Goal: Find specific page/section: Find specific page/section

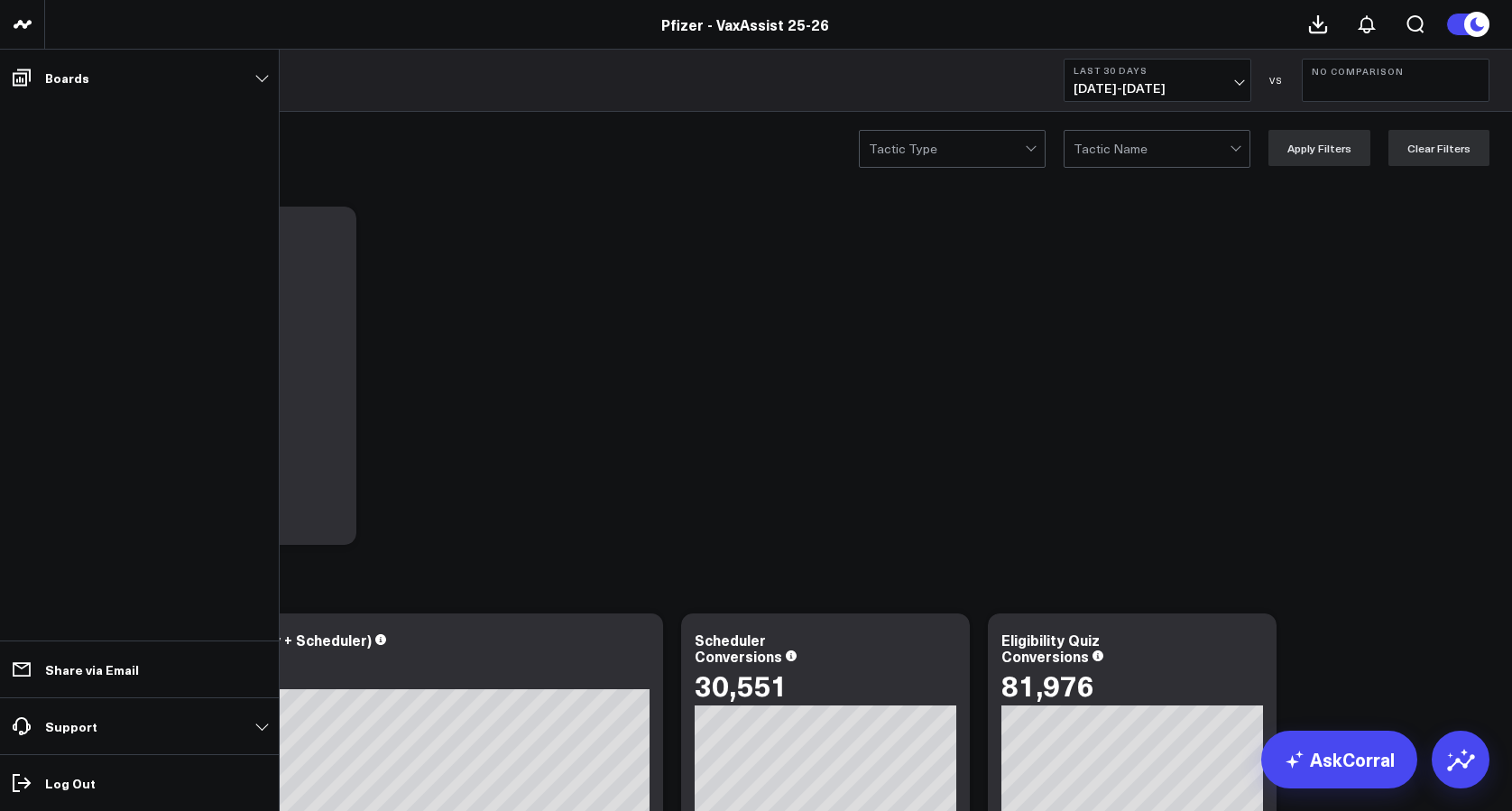
scroll to position [5261, 0]
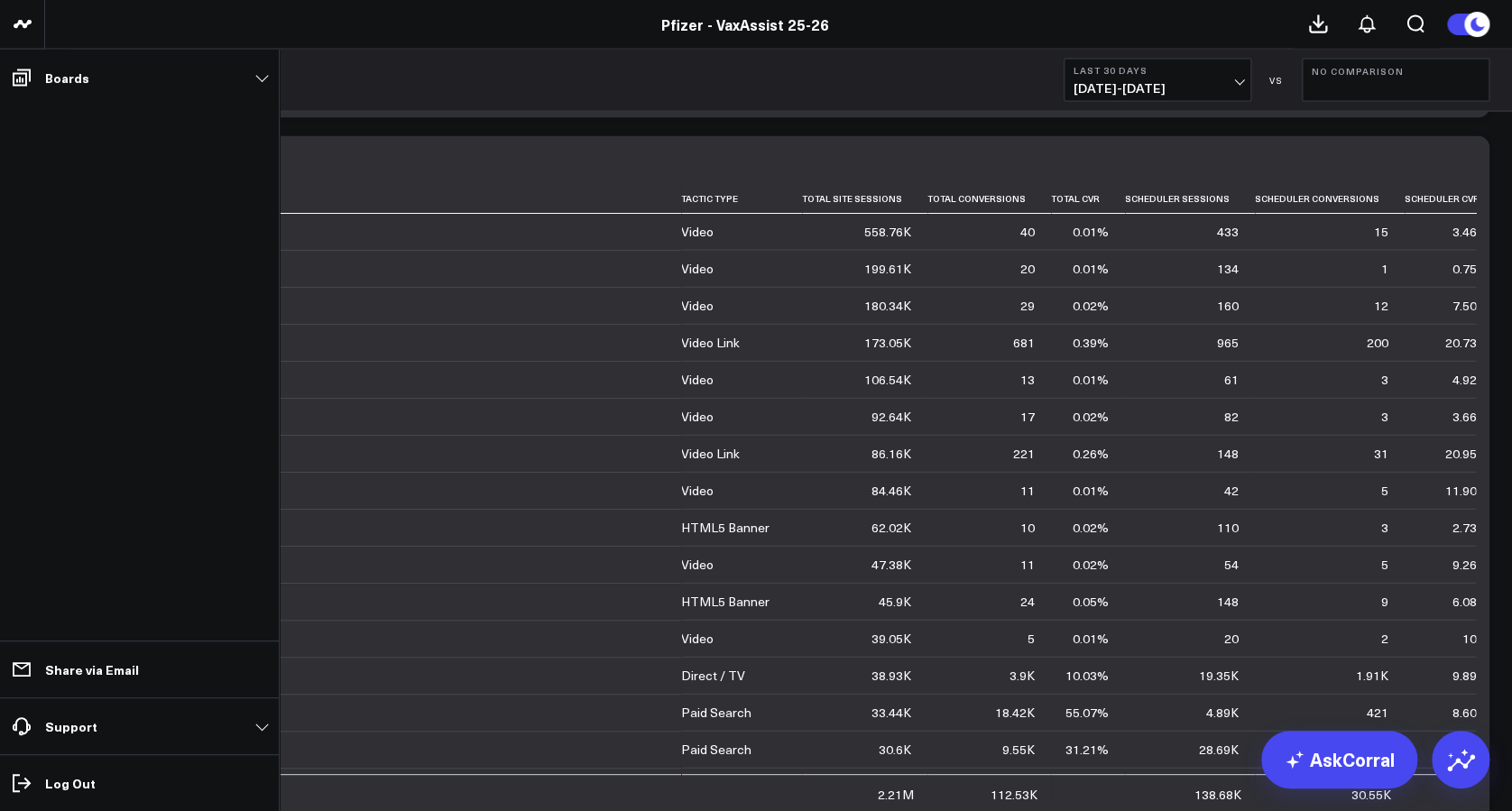
click at [13, 93] on span at bounding box center [22, 78] width 33 height 33
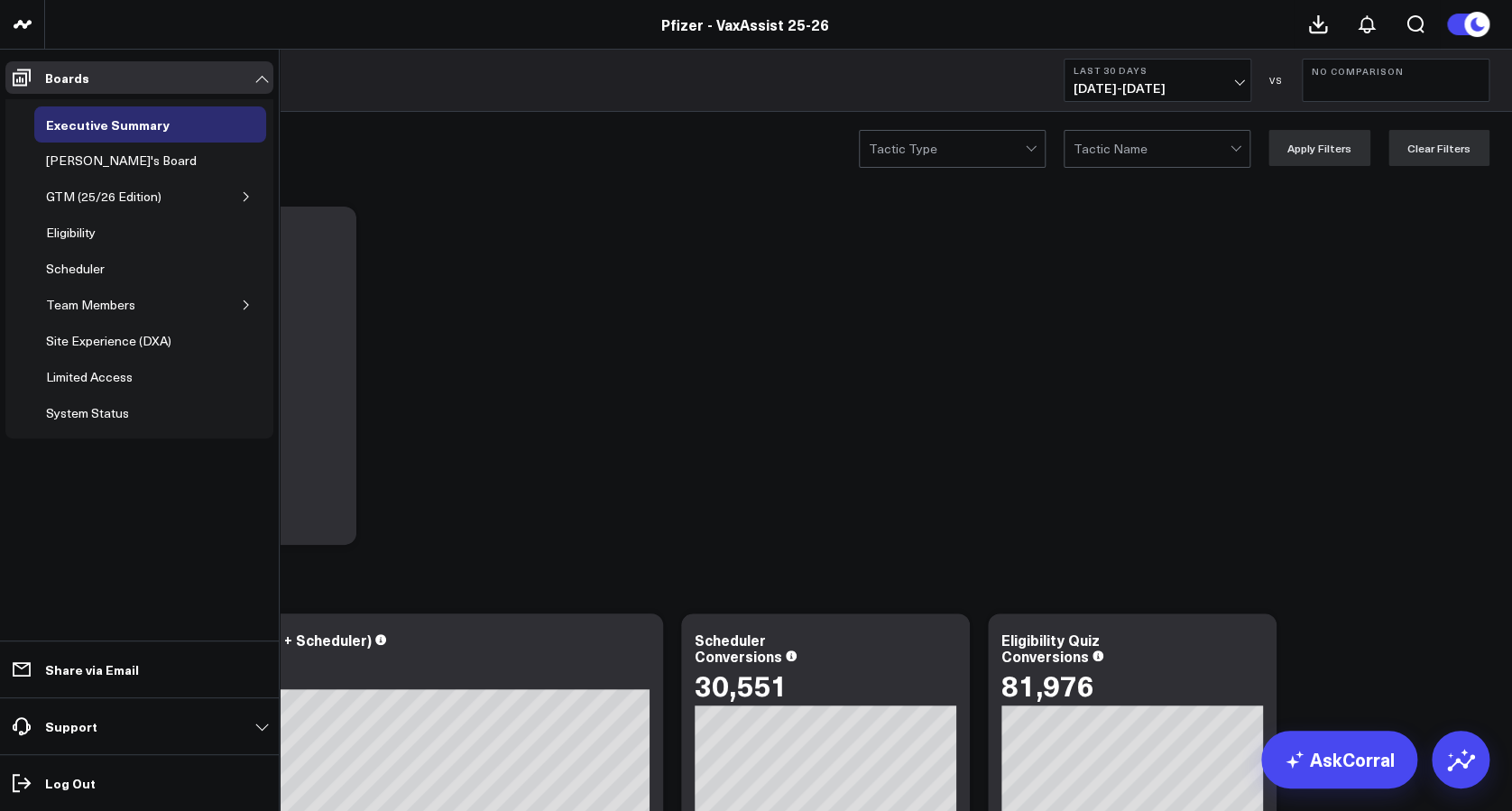
click at [244, 305] on icon "button" at bounding box center [247, 305] width 11 height 11
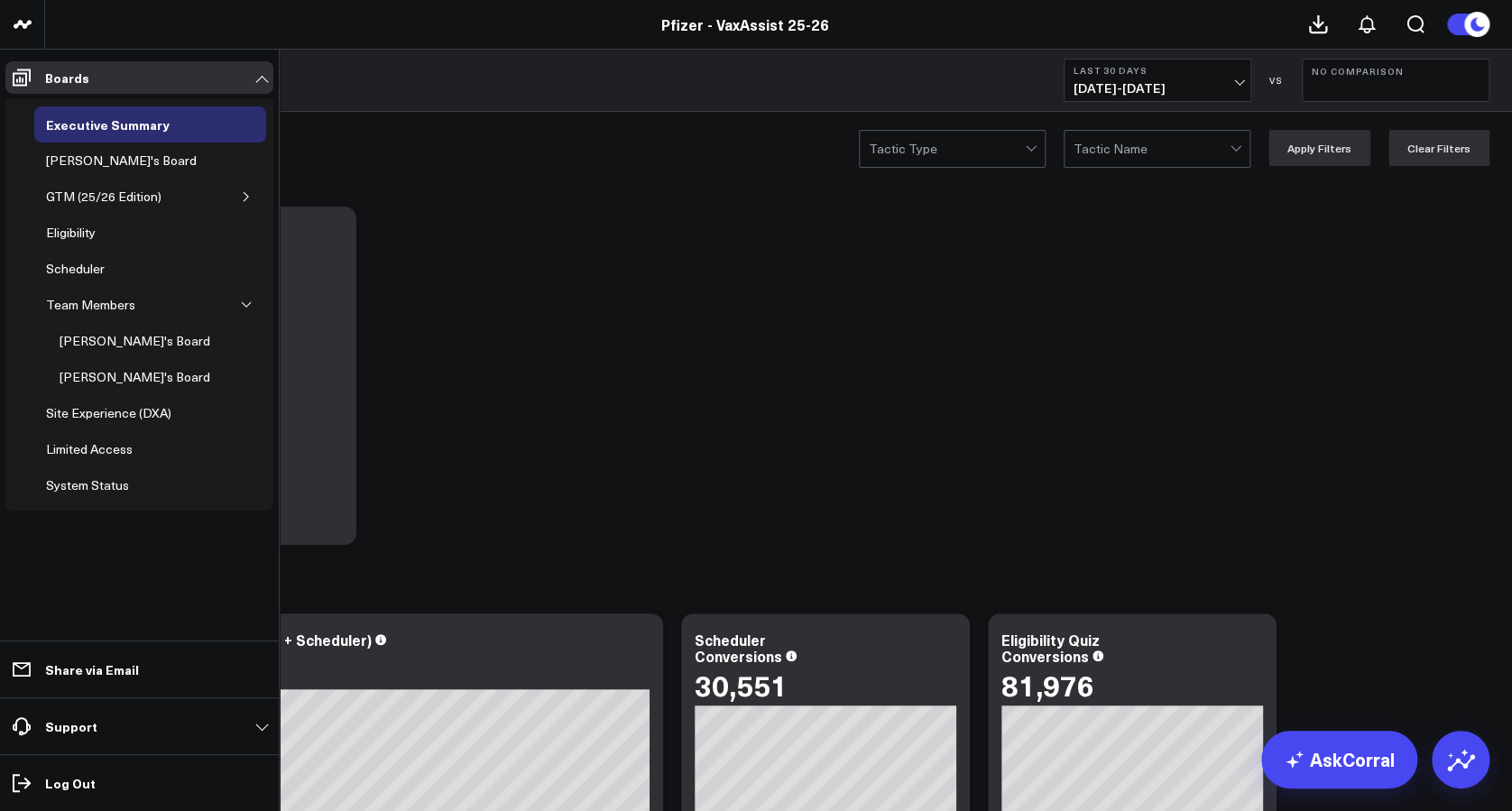
click at [244, 305] on icon "button" at bounding box center [247, 305] width 11 height 11
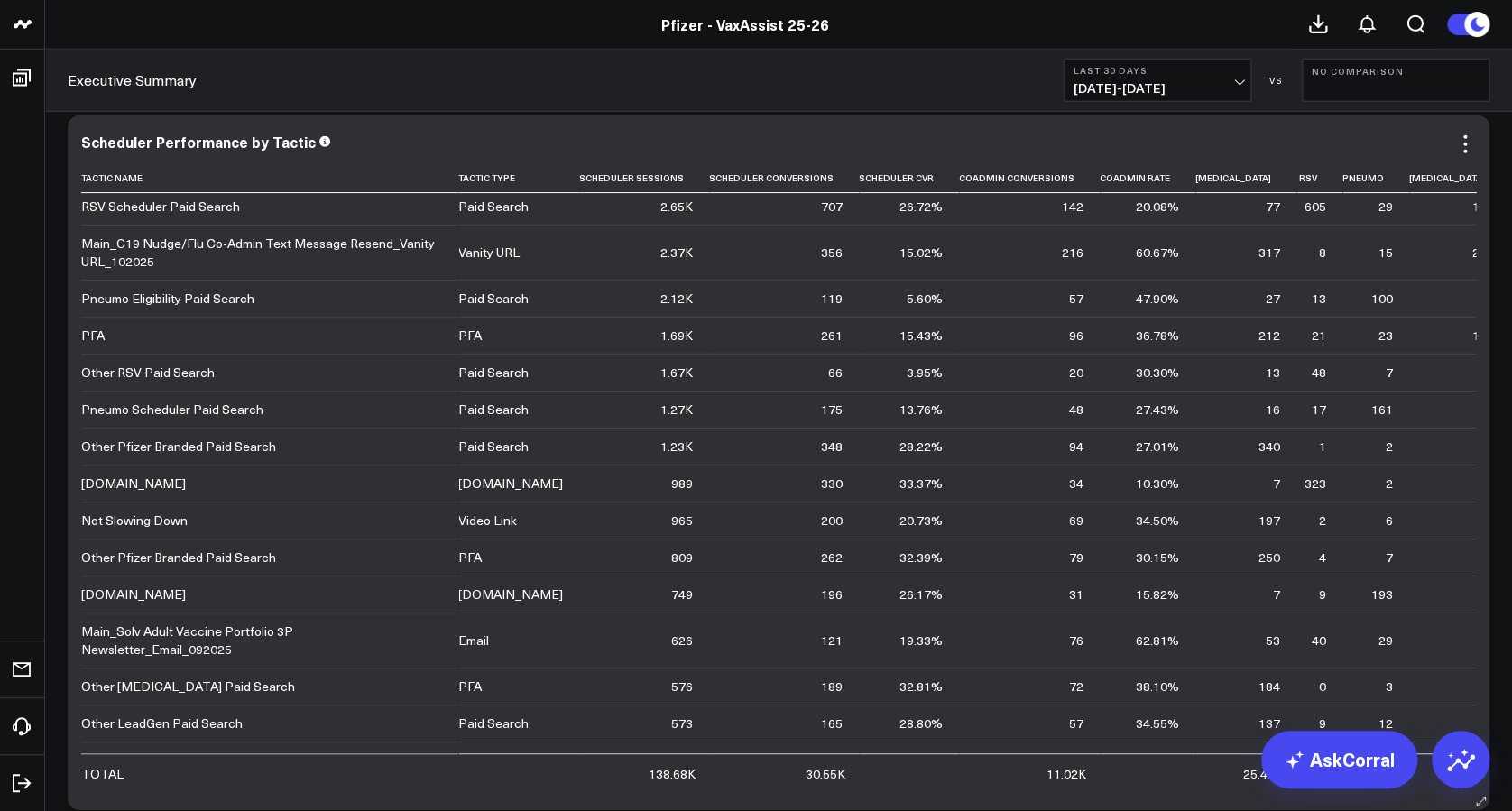
scroll to position [420, 0]
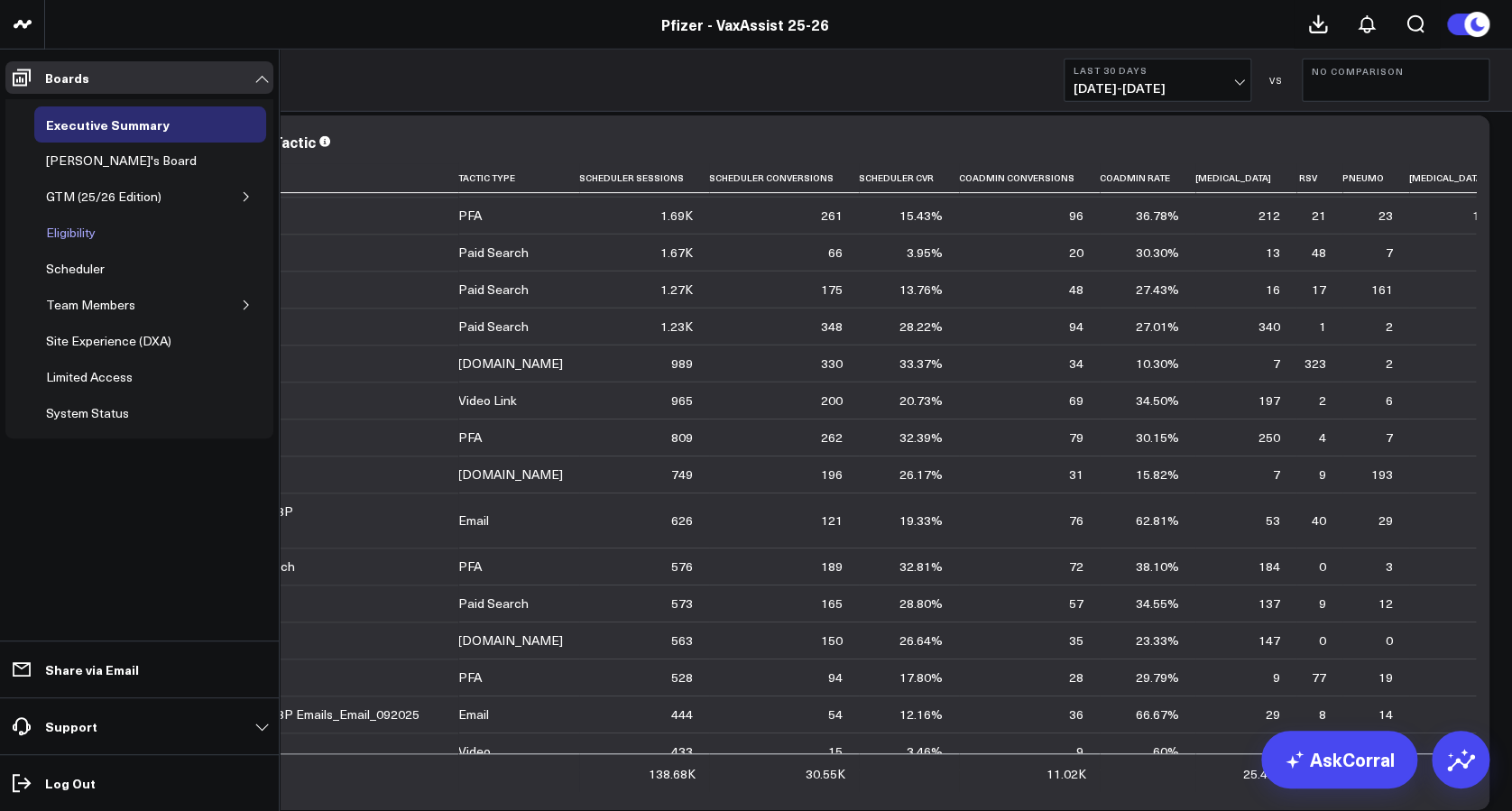
click at [89, 231] on div "Eligibility" at bounding box center [70, 233] width 59 height 22
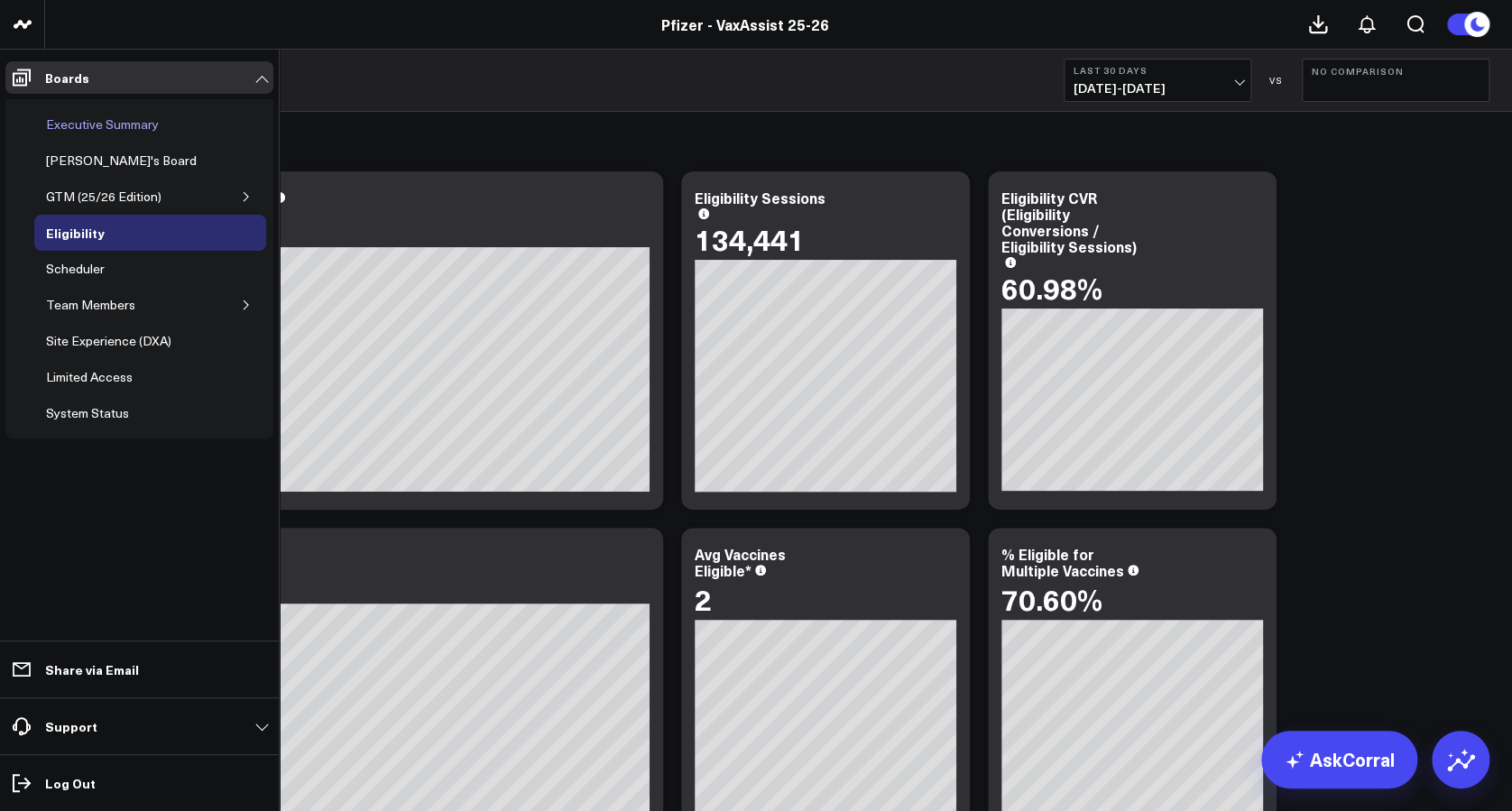
click at [118, 120] on div "Executive Summary" at bounding box center [102, 125] width 122 height 22
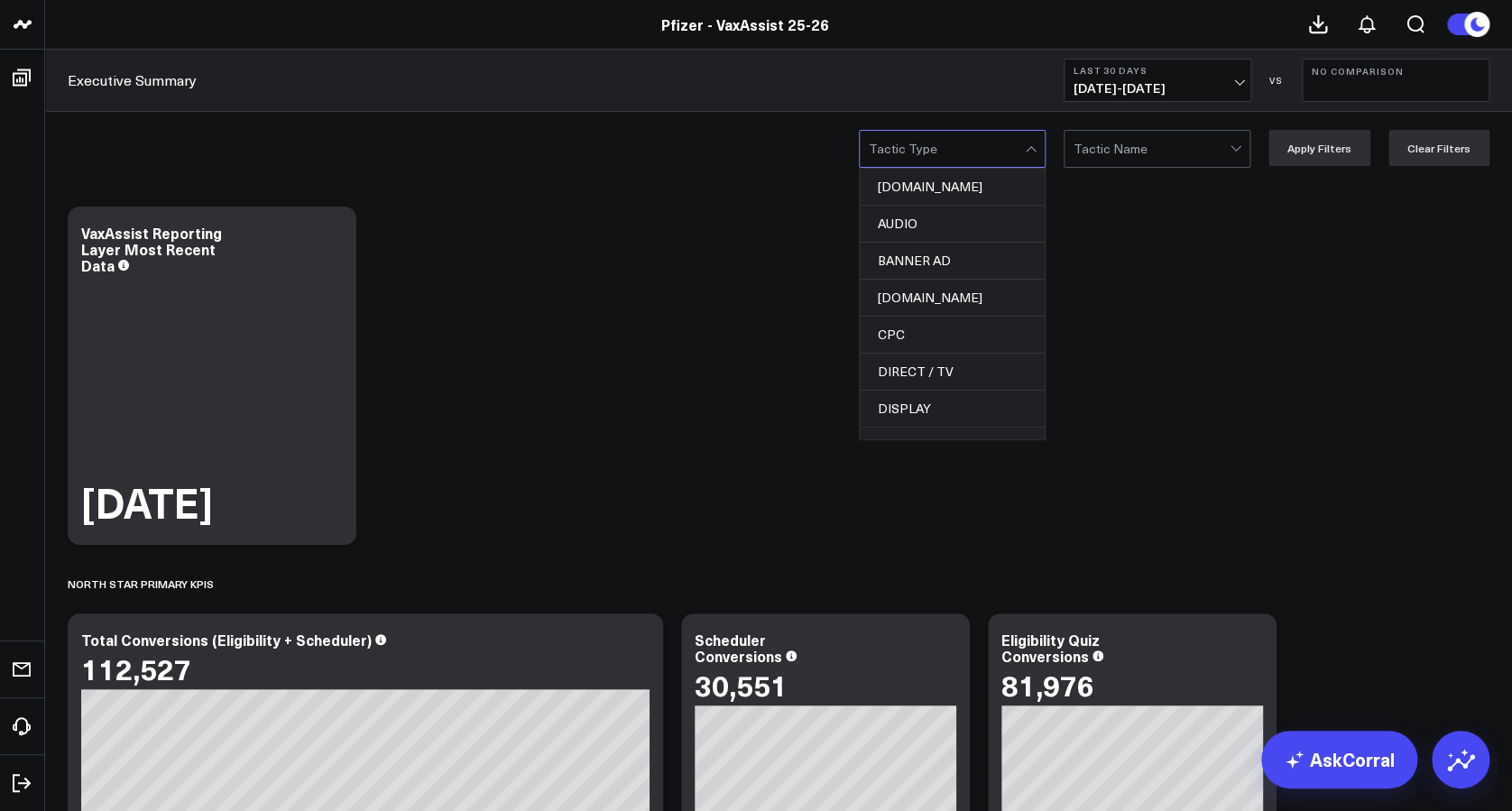
click at [1041, 147] on div at bounding box center [1032, 149] width 15 height 36
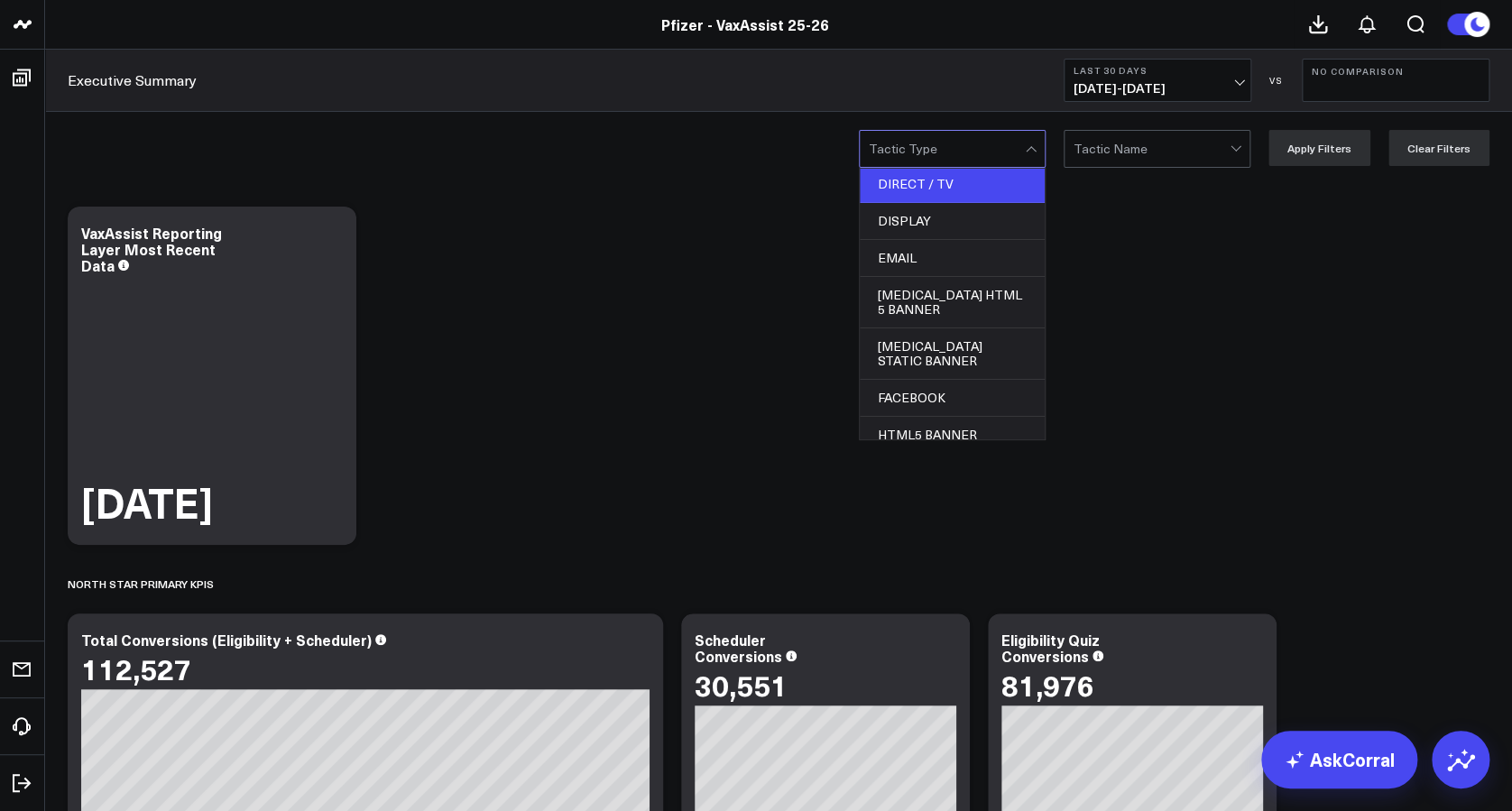
scroll to position [188, 0]
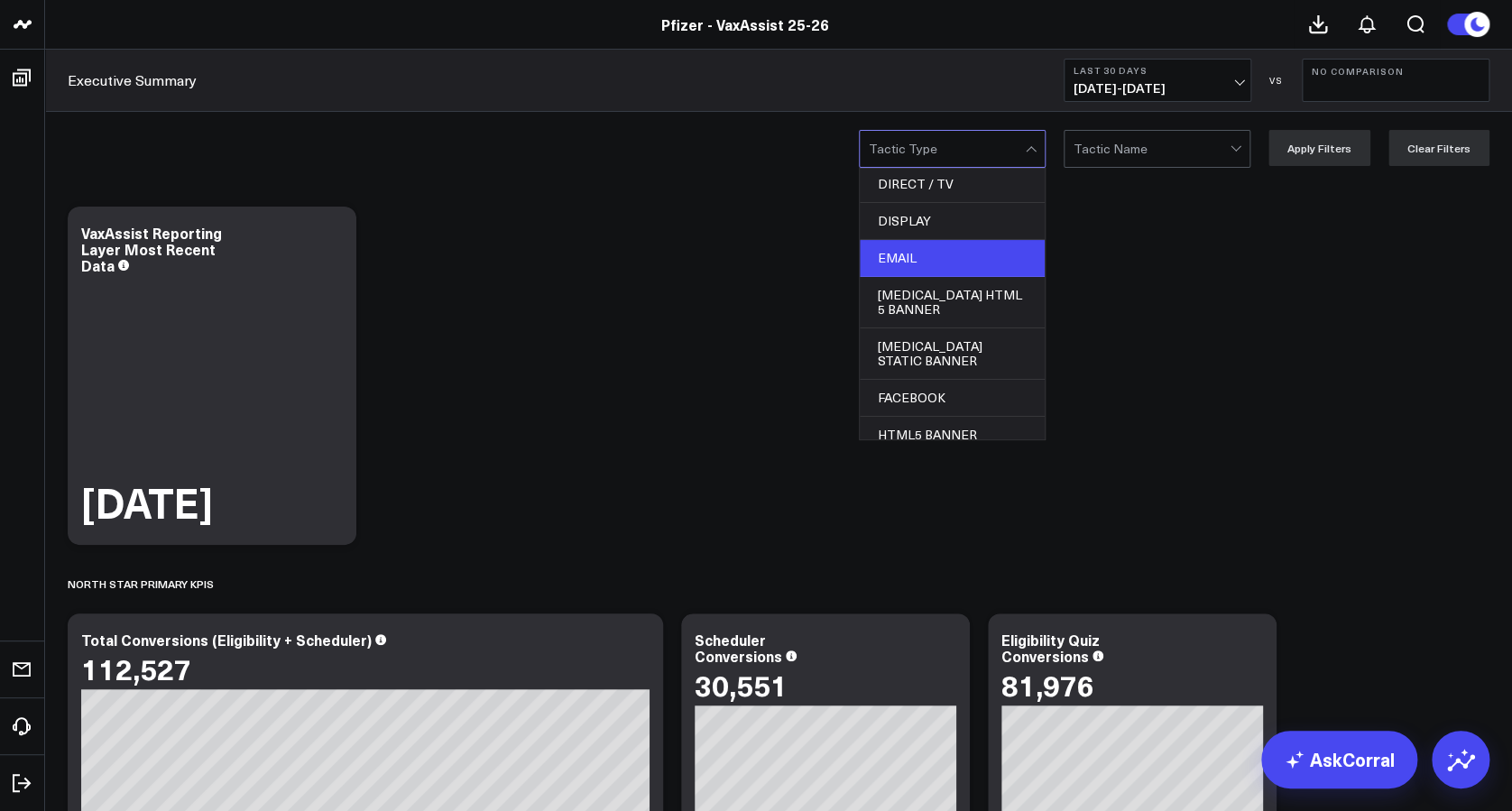
click at [902, 250] on div "EMAIL" at bounding box center [952, 258] width 185 height 37
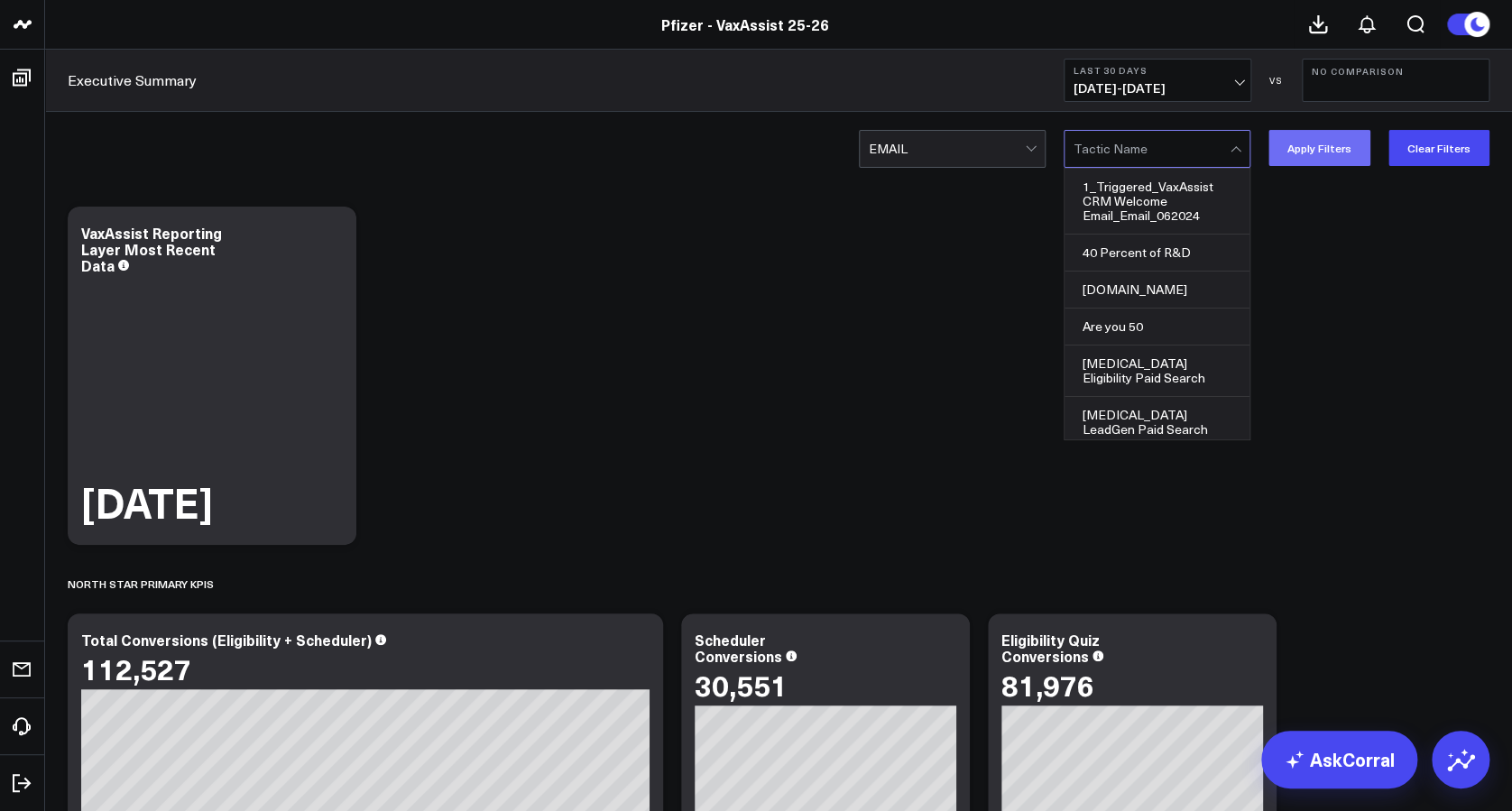
click at [1328, 144] on button "Apply Filters" at bounding box center [1319, 148] width 102 height 36
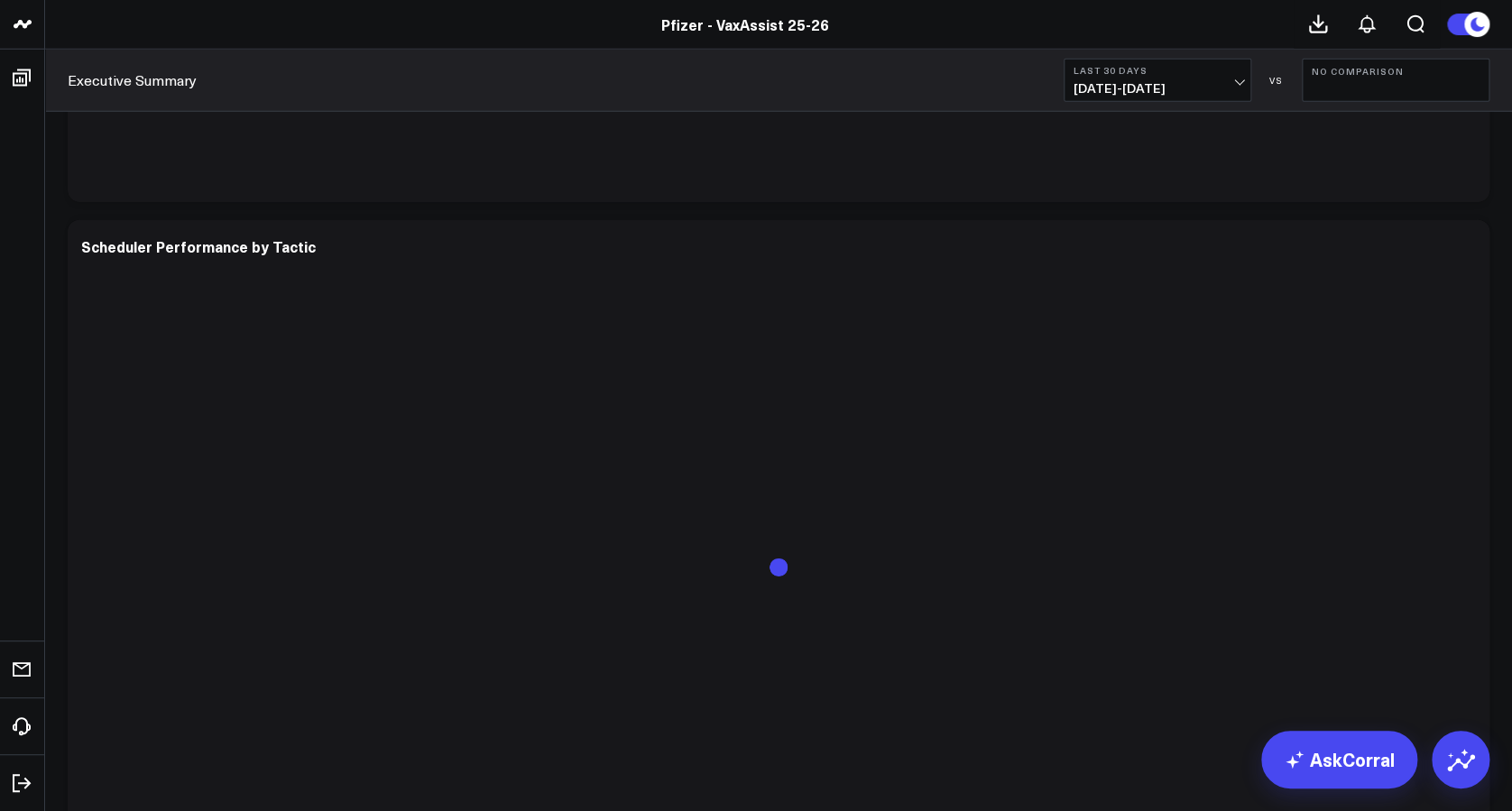
scroll to position [5905, 0]
click at [1472, 242] on icon at bounding box center [1465, 233] width 22 height 22
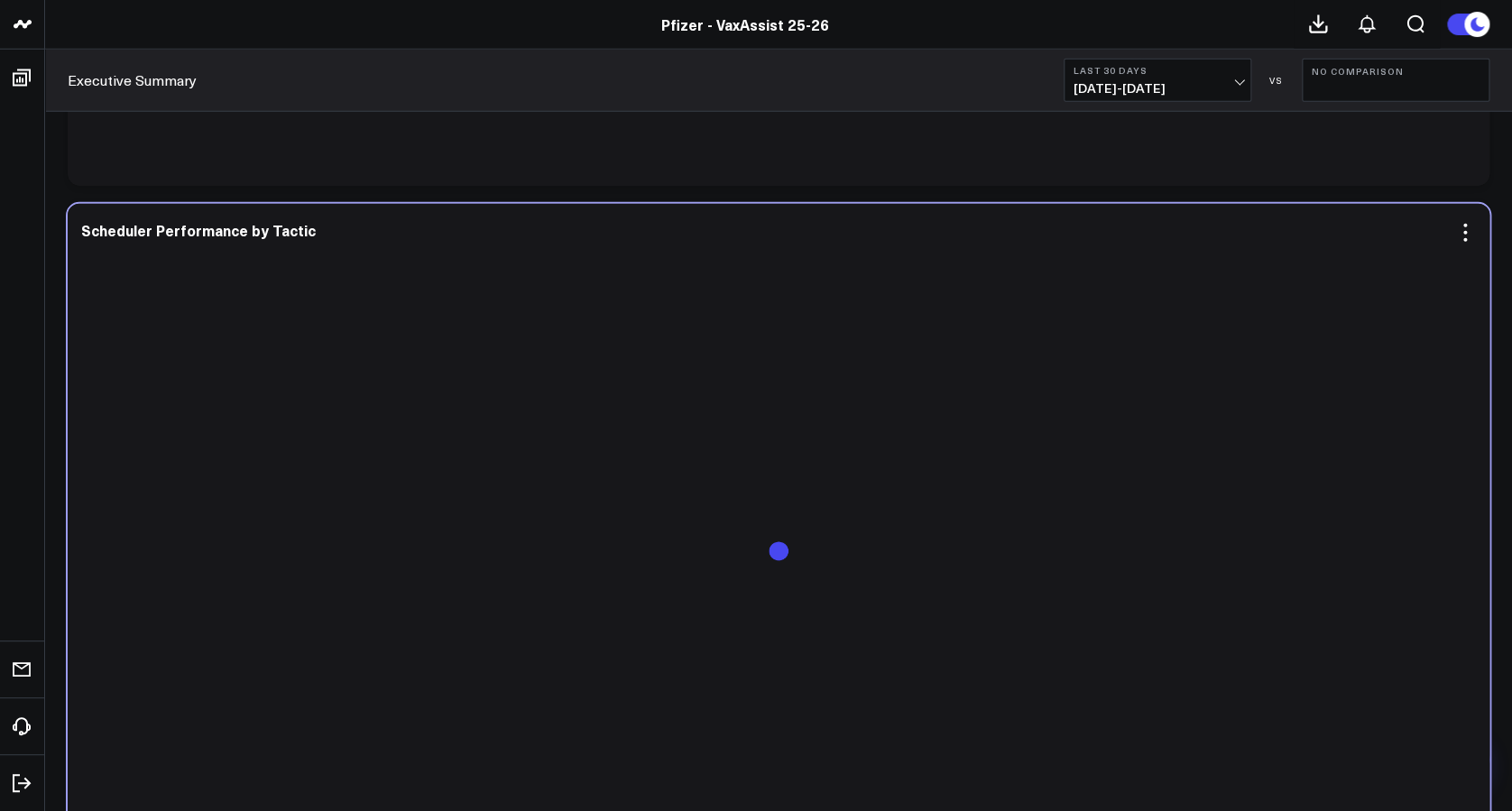
click at [902, 396] on div at bounding box center [779, 566] width 1395 height 629
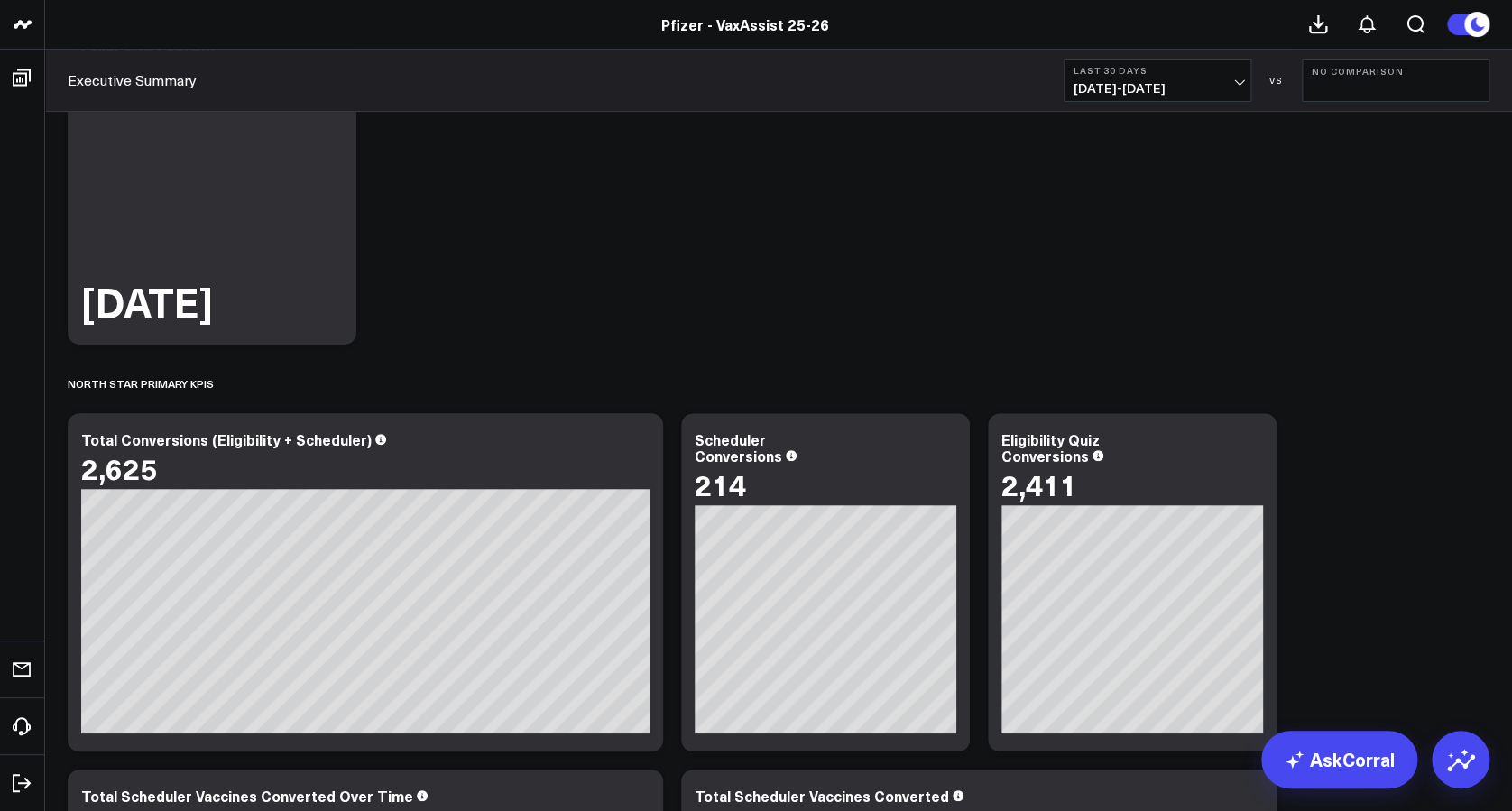
scroll to position [0, 0]
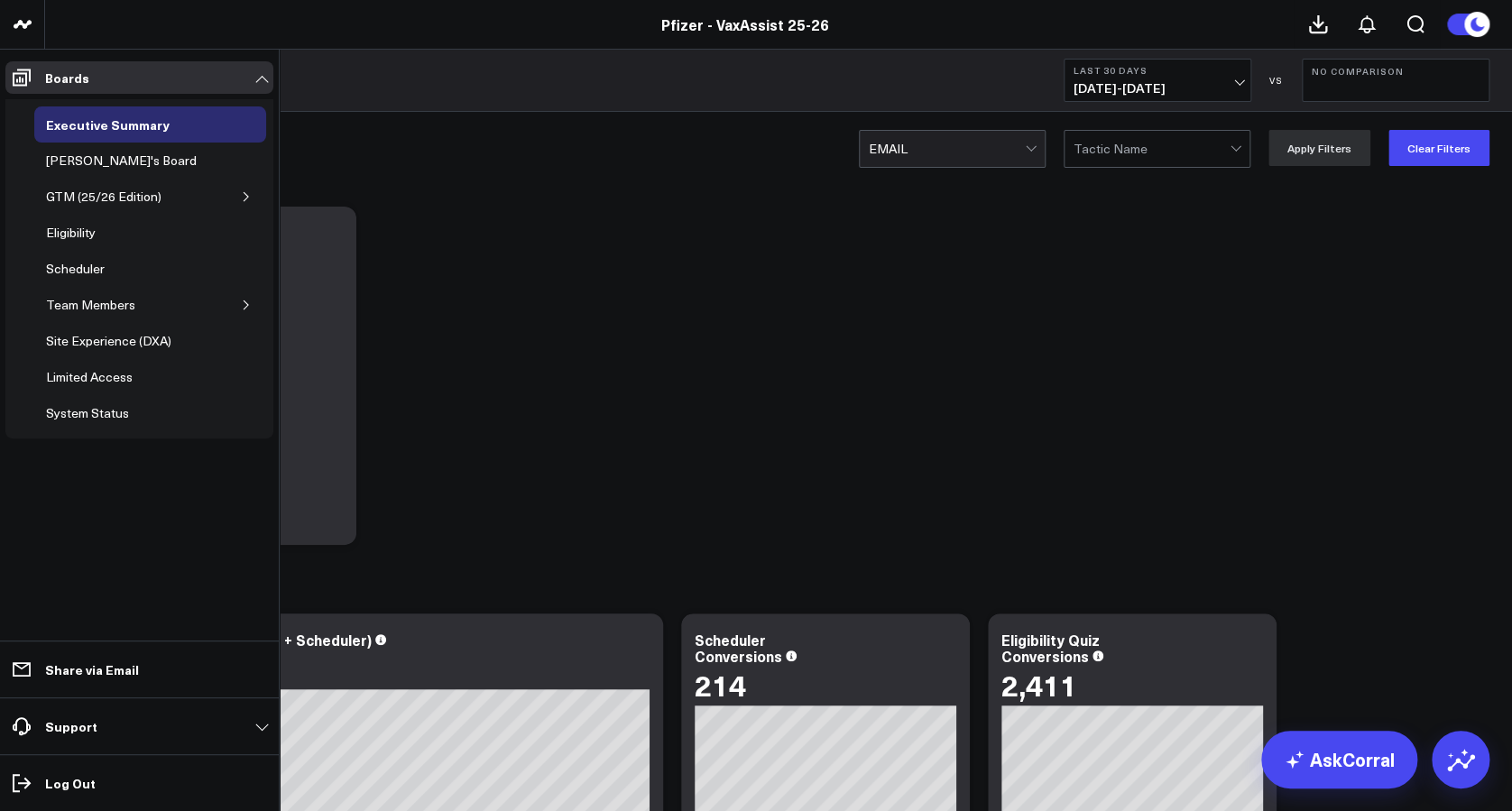
click at [247, 196] on icon "button" at bounding box center [246, 197] width 5 height 9
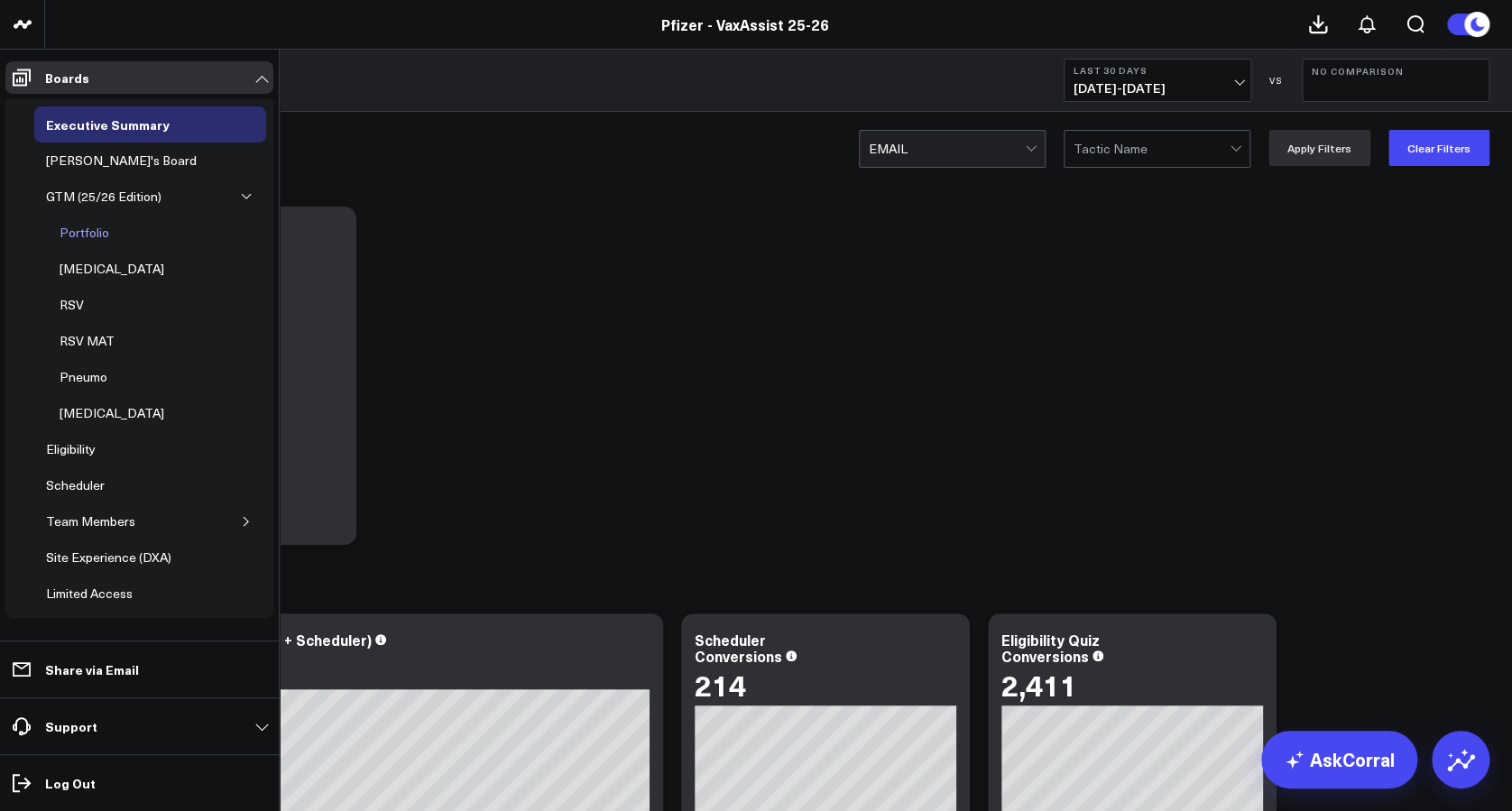
click at [88, 229] on div "Portfolio" at bounding box center [84, 233] width 59 height 22
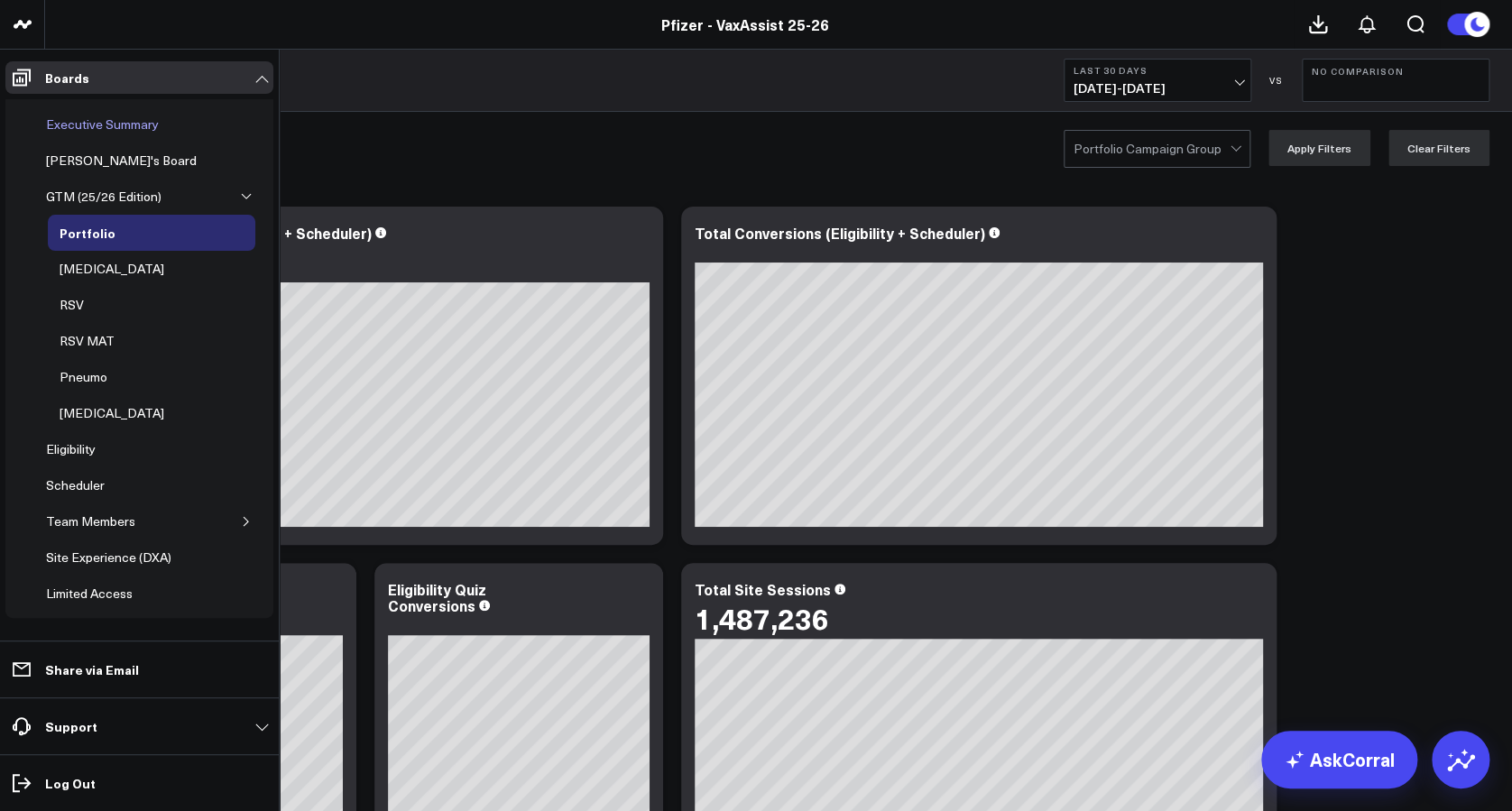
click at [98, 126] on div "Executive Summary" at bounding box center [102, 125] width 122 height 22
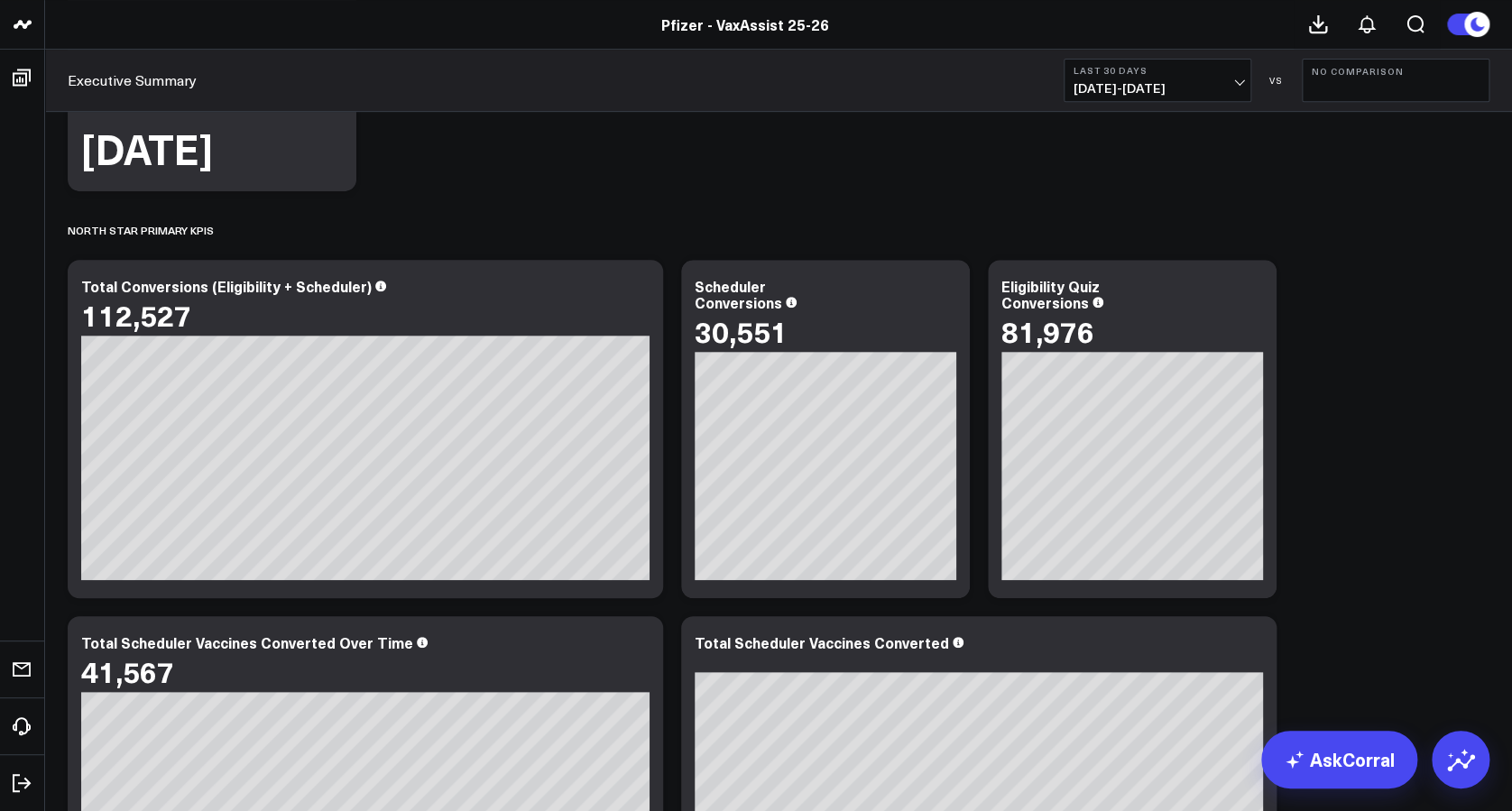
scroll to position [377, 0]
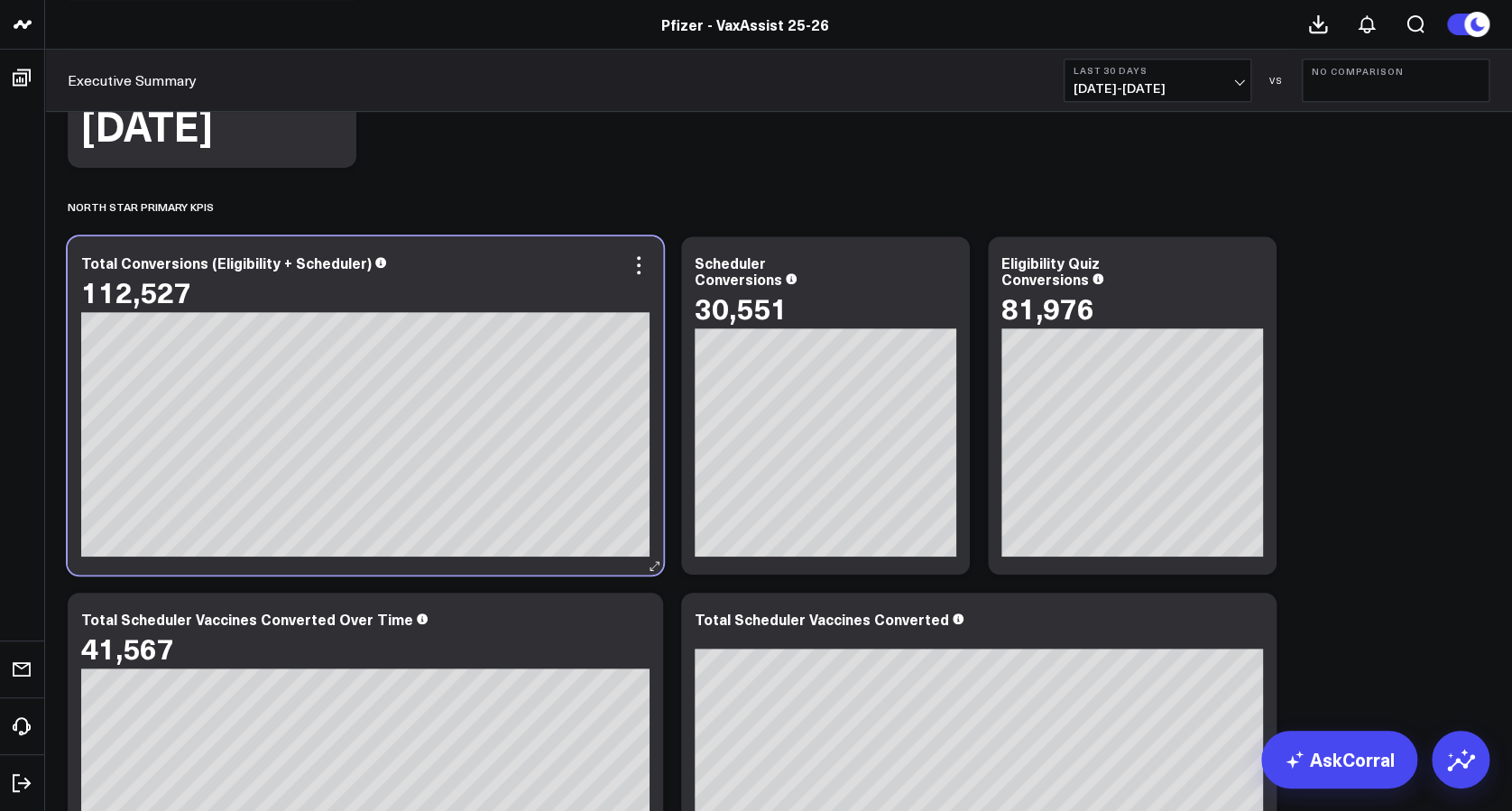
click at [375, 261] on icon at bounding box center [380, 263] width 11 height 11
click at [375, 260] on icon at bounding box center [380, 263] width 11 height 11
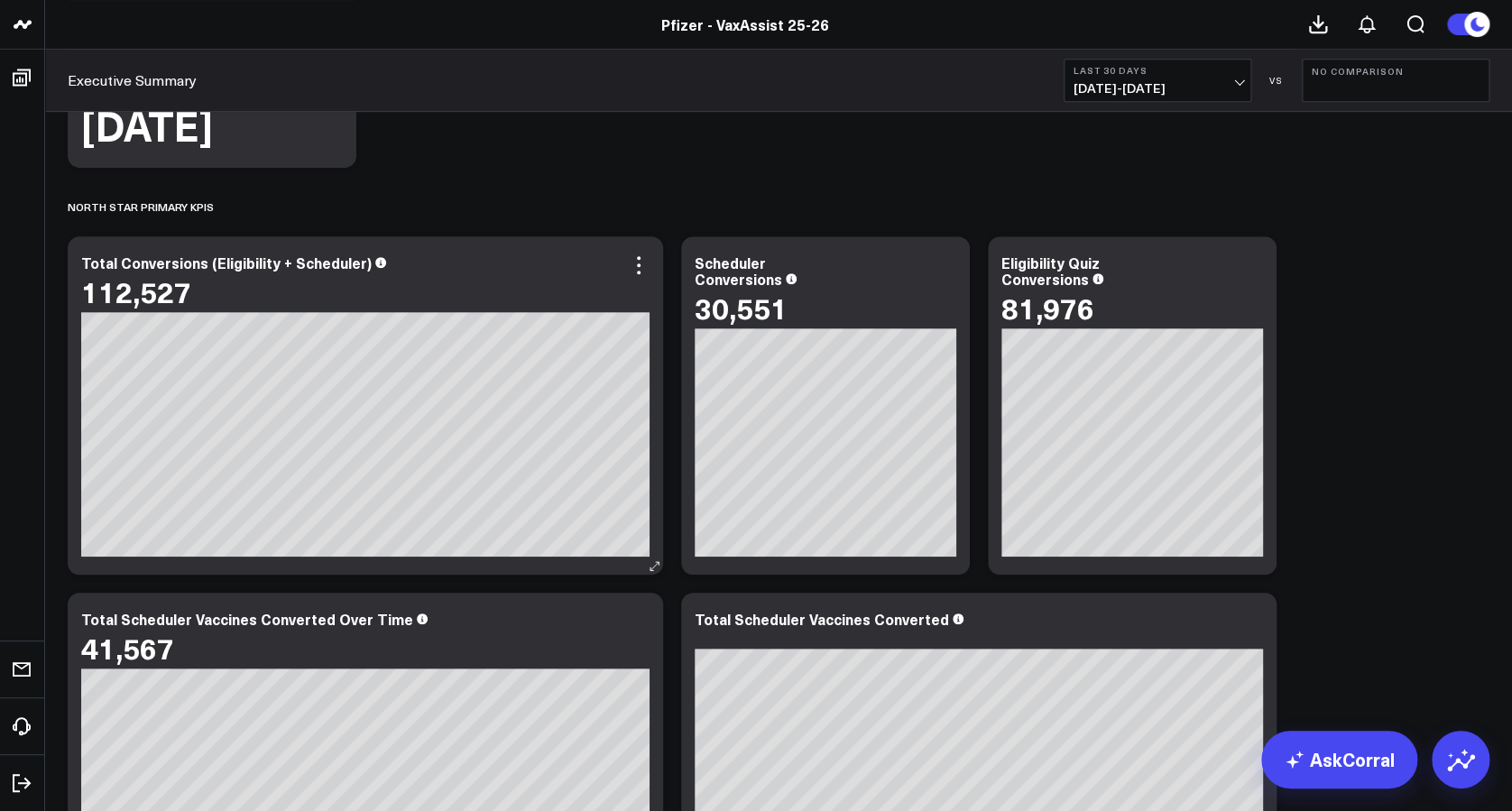
click at [333, 267] on div "Total Conversions (Eligibility + Scheduler)" at bounding box center [227, 263] width 291 height 20
click at [641, 275] on icon at bounding box center [639, 266] width 22 height 22
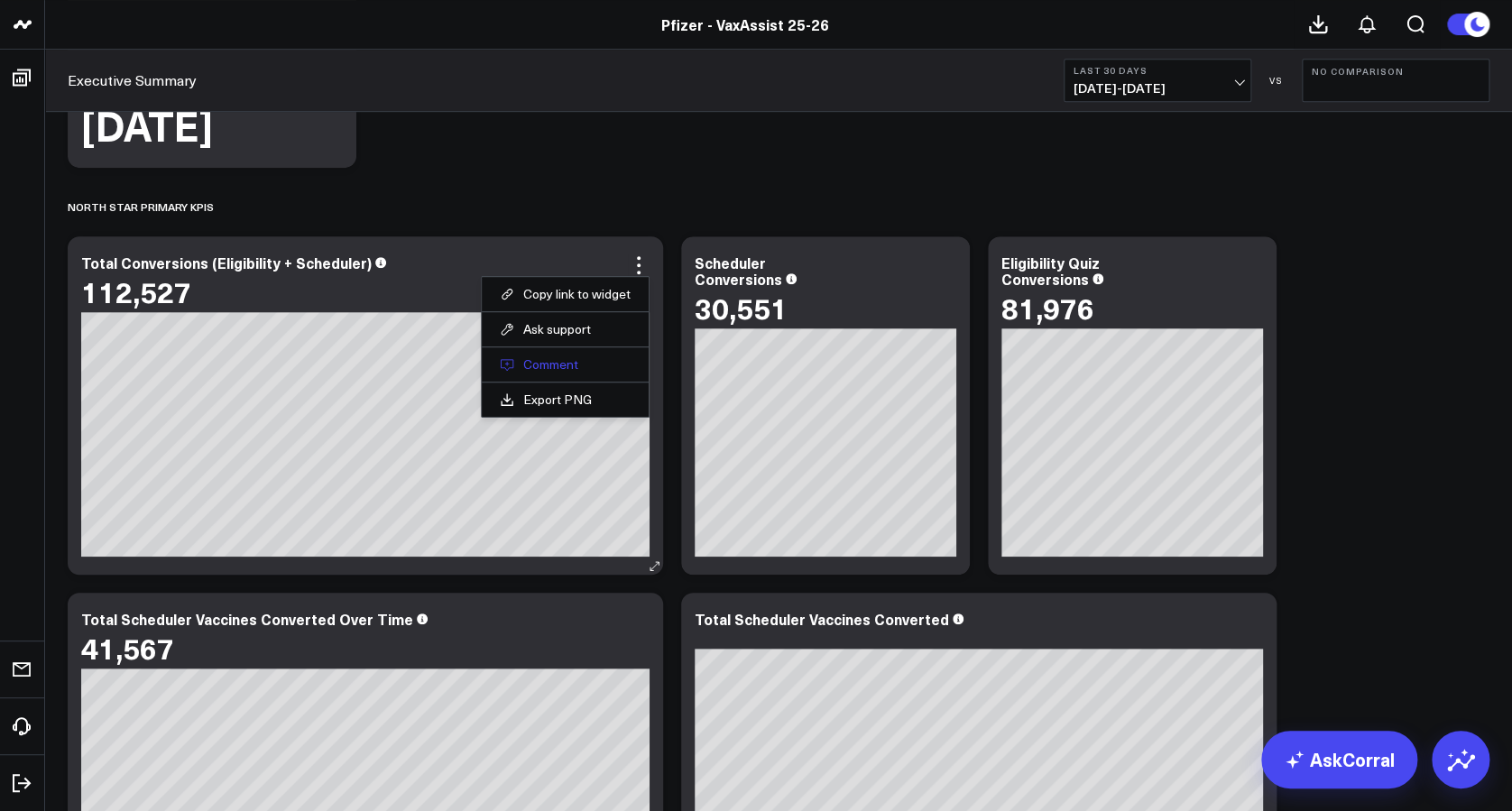
click at [549, 364] on button "Comment" at bounding box center [565, 364] width 131 height 16
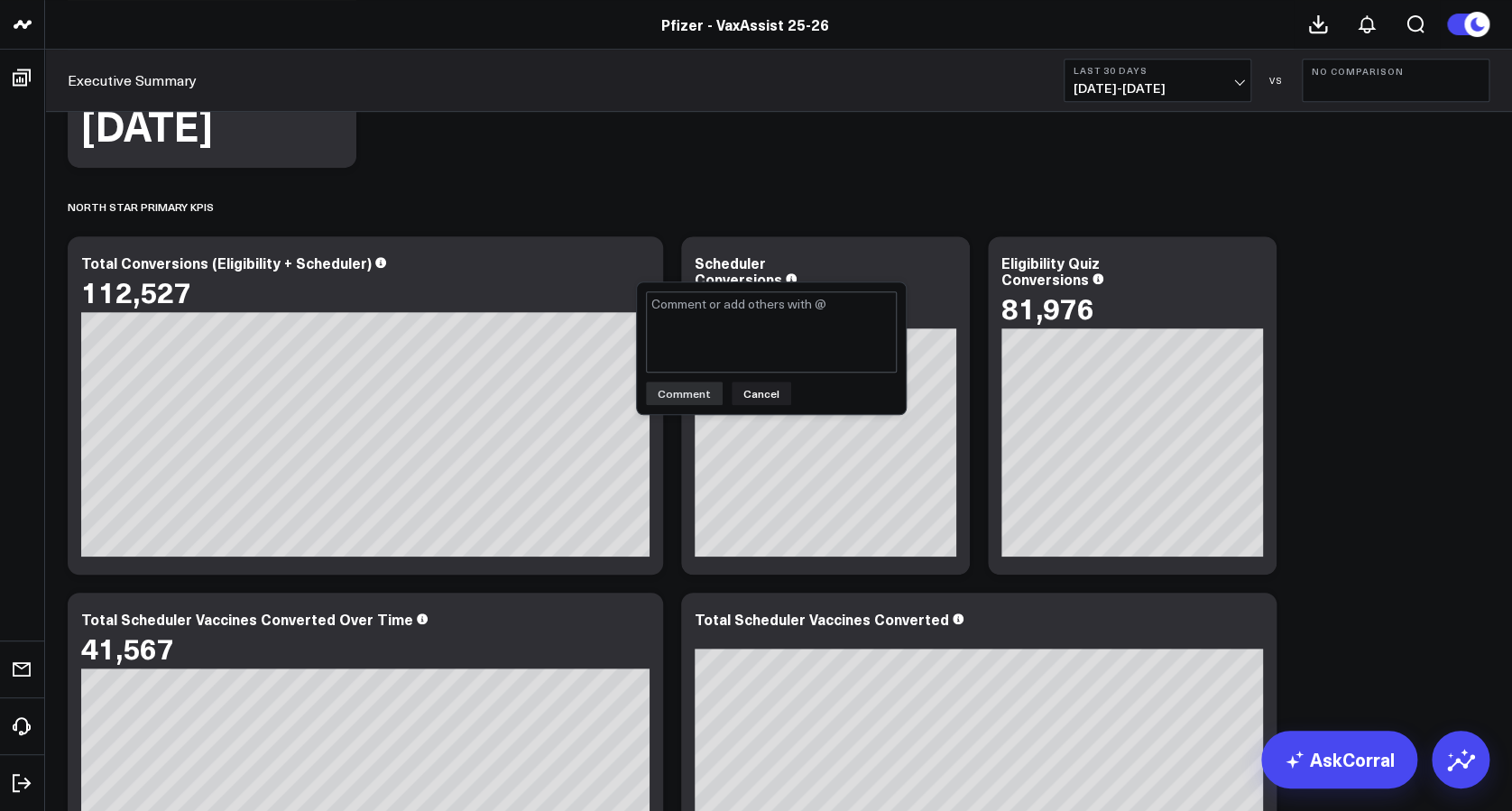
click at [758, 406] on div "Comment Cancel" at bounding box center [771, 349] width 269 height 132
click at [758, 396] on button "Cancel" at bounding box center [761, 393] width 60 height 23
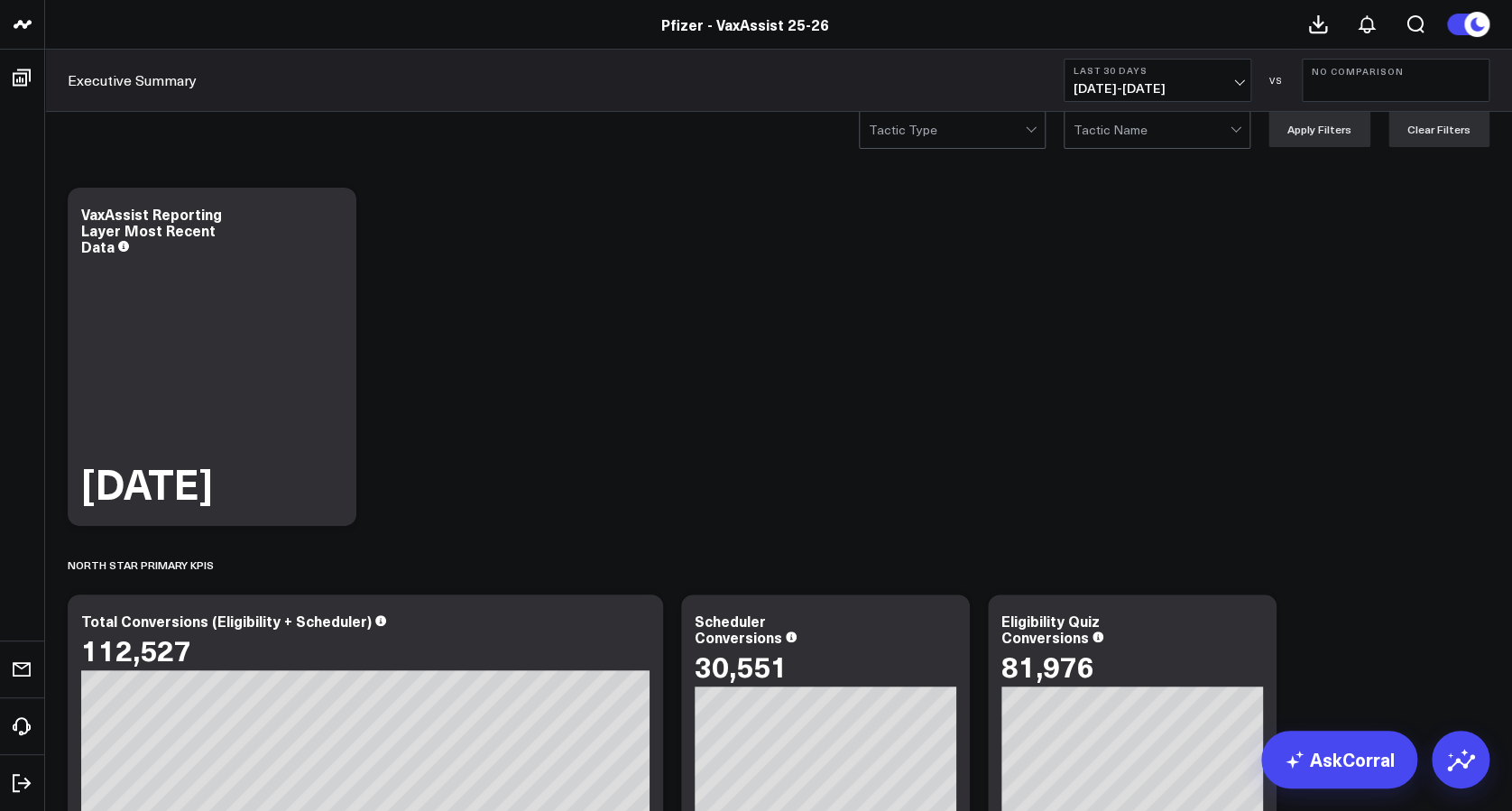
scroll to position [0, 0]
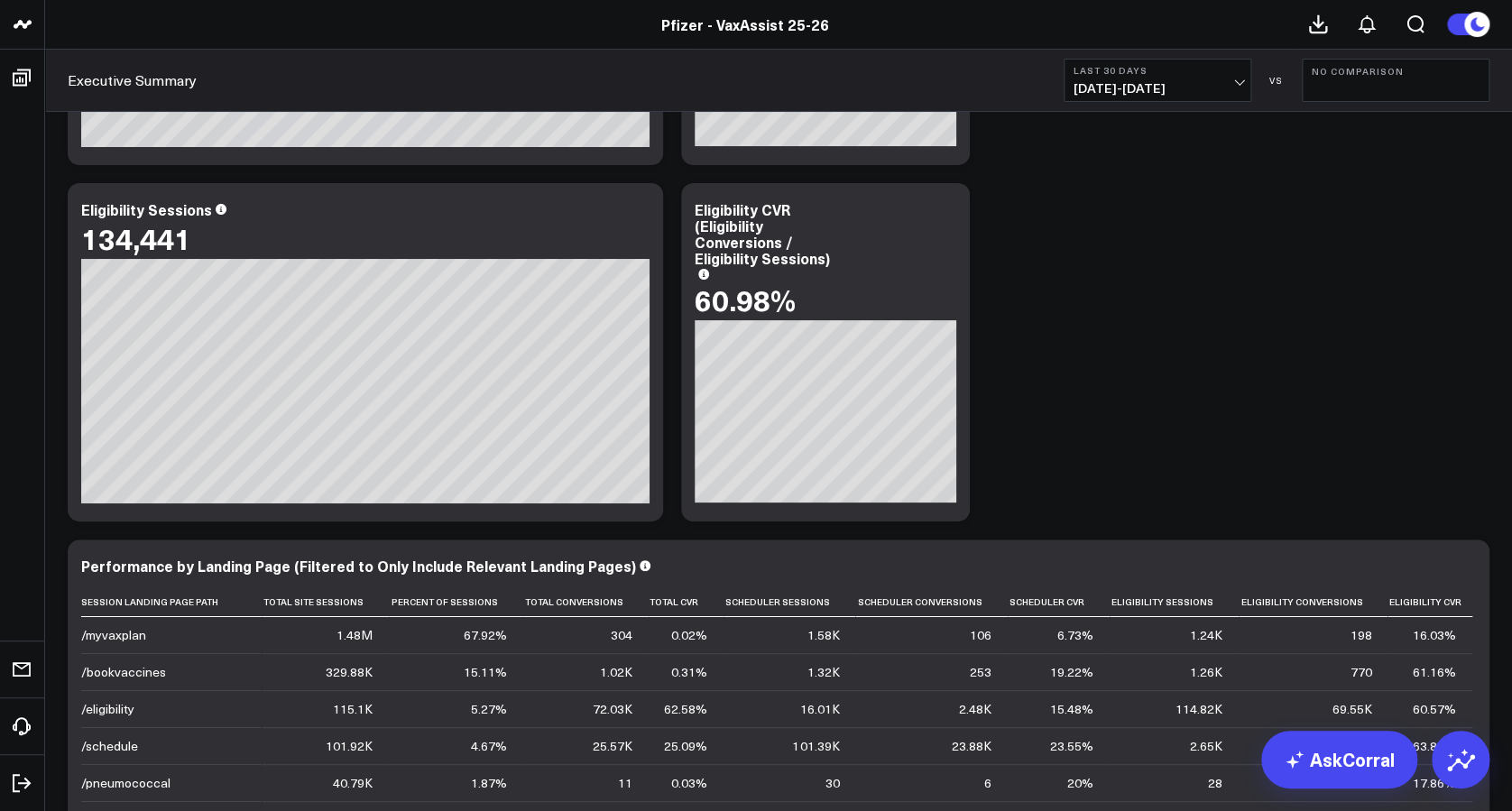
scroll to position [3410, 0]
